Goal: Use online tool/utility: Utilize a website feature to perform a specific function

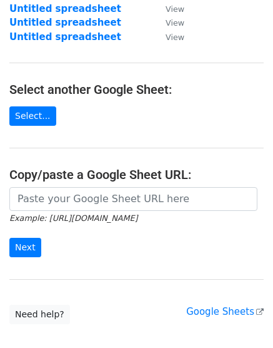
scroll to position [163, 0]
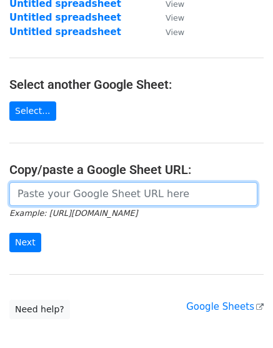
click at [67, 195] on input "url" at bounding box center [133, 194] width 248 height 24
paste input "https://docs.google.com/spreadsheets/d/1FBjwx5VzbWekO3JHbjOmFwXZuReonUD49yVAj8F…"
type input "https://docs.google.com/spreadsheets/d/1FBjwx5VzbWekO3JHbjOmFwXZuReonUD49yVAj8F…"
click at [9, 233] on input "Next" at bounding box center [25, 242] width 32 height 19
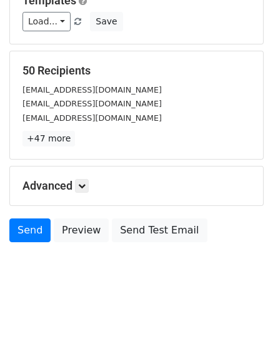
scroll to position [138, 0]
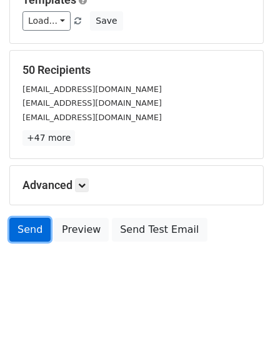
click at [32, 234] on link "Send" at bounding box center [29, 230] width 41 height 24
